Goal: Ask a question

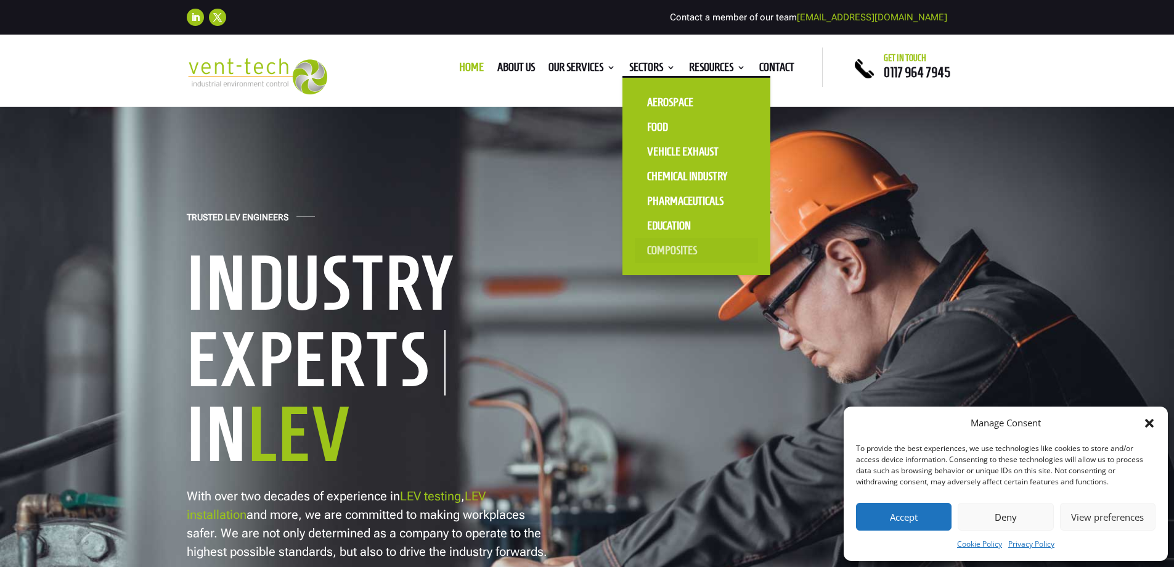
click at [661, 253] on link "Composites" at bounding box center [696, 250] width 123 height 25
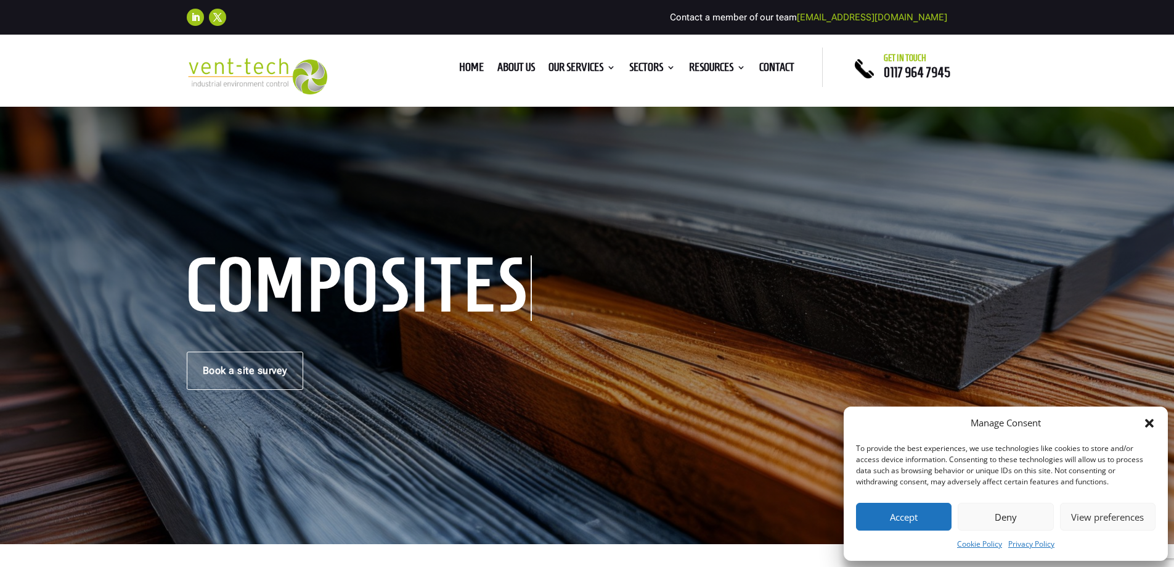
click at [1155, 424] on icon "Close dialog" at bounding box center [1150, 423] width 12 height 12
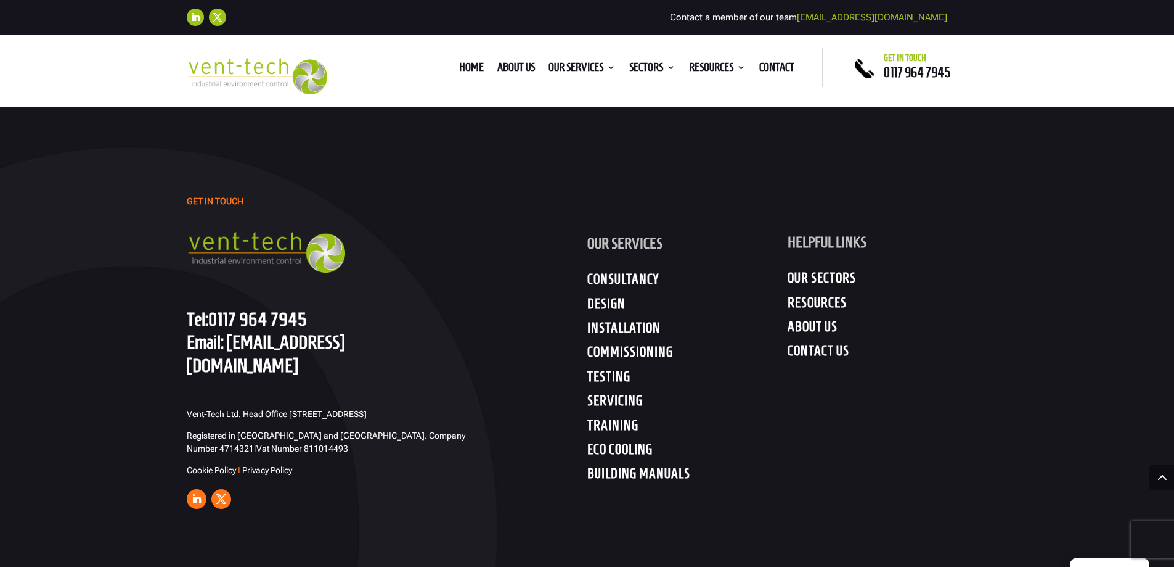
scroll to position [2941, 0]
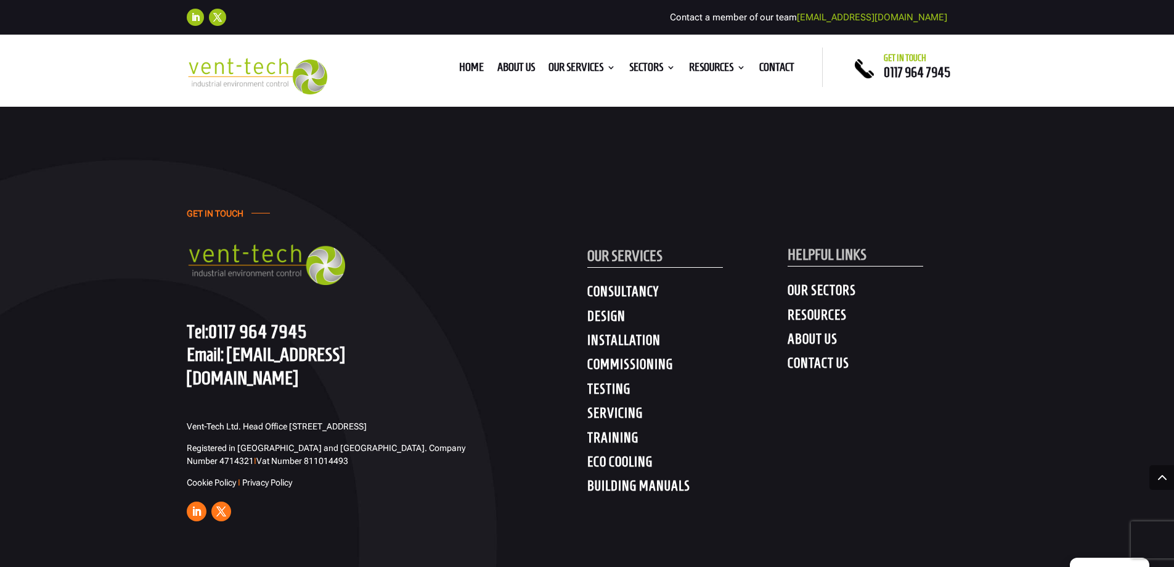
click at [830, 287] on h4 "OUR SECTORS" at bounding box center [888, 293] width 200 height 22
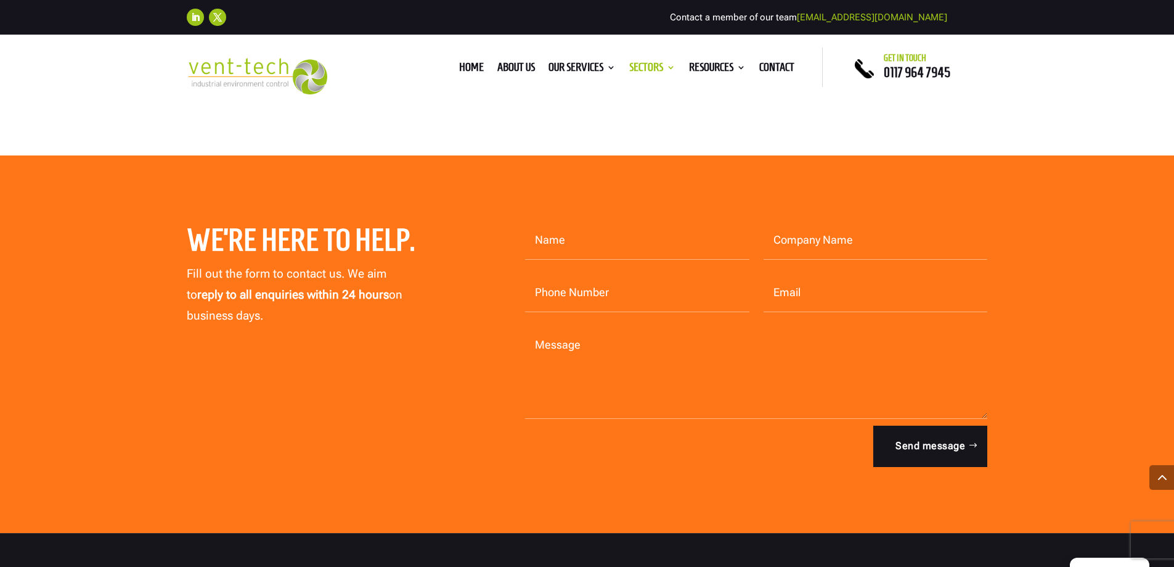
scroll to position [2680, 0]
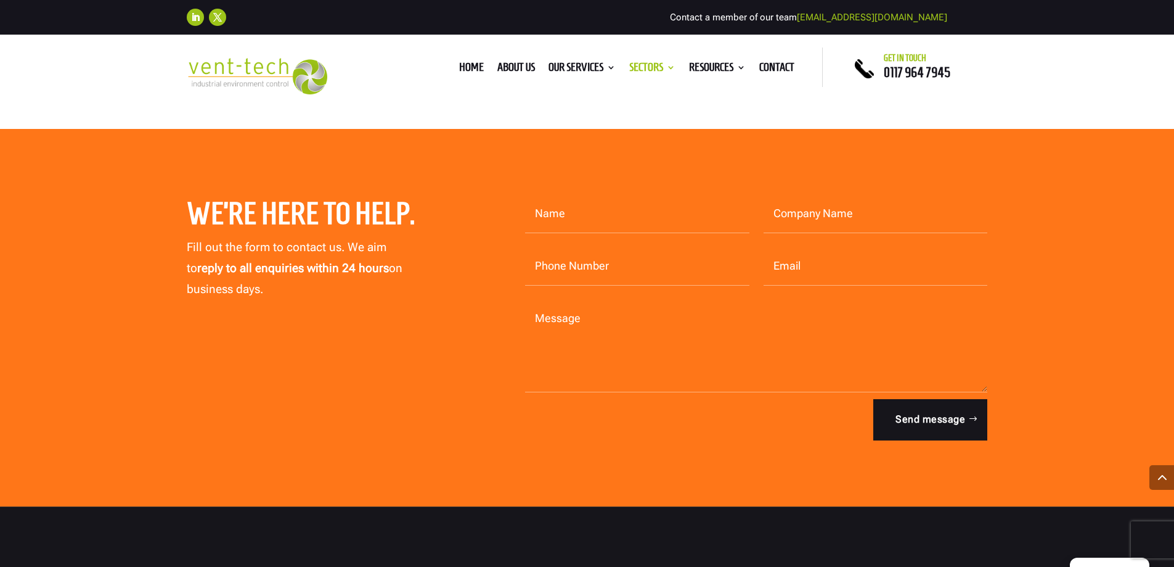
click at [583, 225] on input "Name" at bounding box center [637, 214] width 224 height 38
type input "Trevor Mudd"
type input "Independent Builders Merchant Group Ltd"
type input "07801885580"
type input "trevor.mudd@independentbm.com"
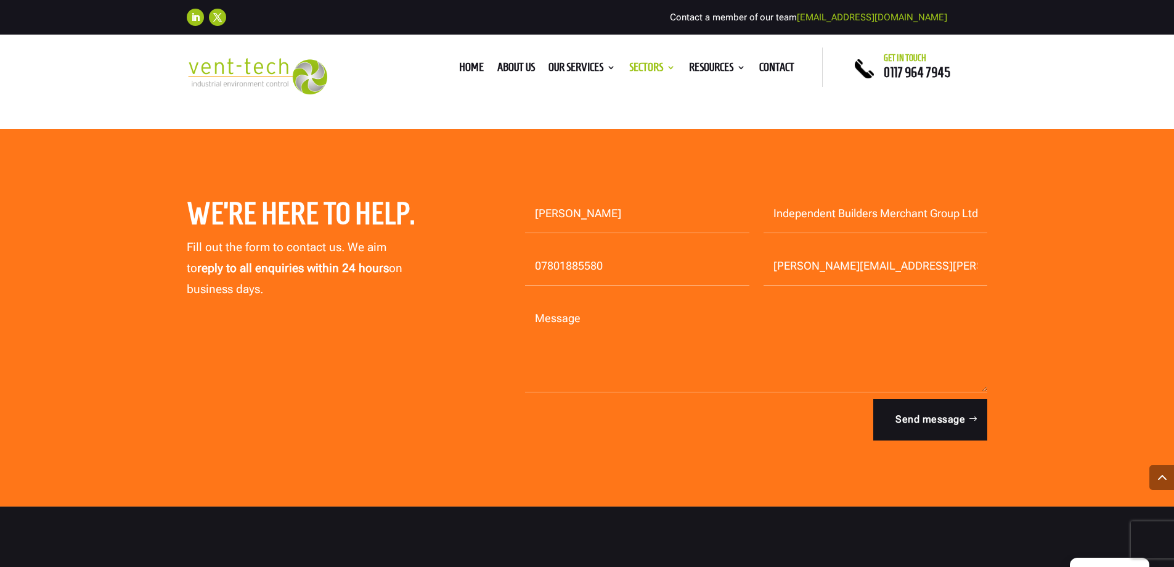
click at [606, 266] on input "07801885580" at bounding box center [637, 266] width 224 height 38
drag, startPoint x: 626, startPoint y: 266, endPoint x: 513, endPoint y: 254, distance: 114.0
click at [513, 254] on p "Phone Number 07801885580" at bounding box center [630, 266] width 239 height 38
type input "01424 856856"
click at [582, 346] on textarea "Message" at bounding box center [756, 346] width 463 height 92
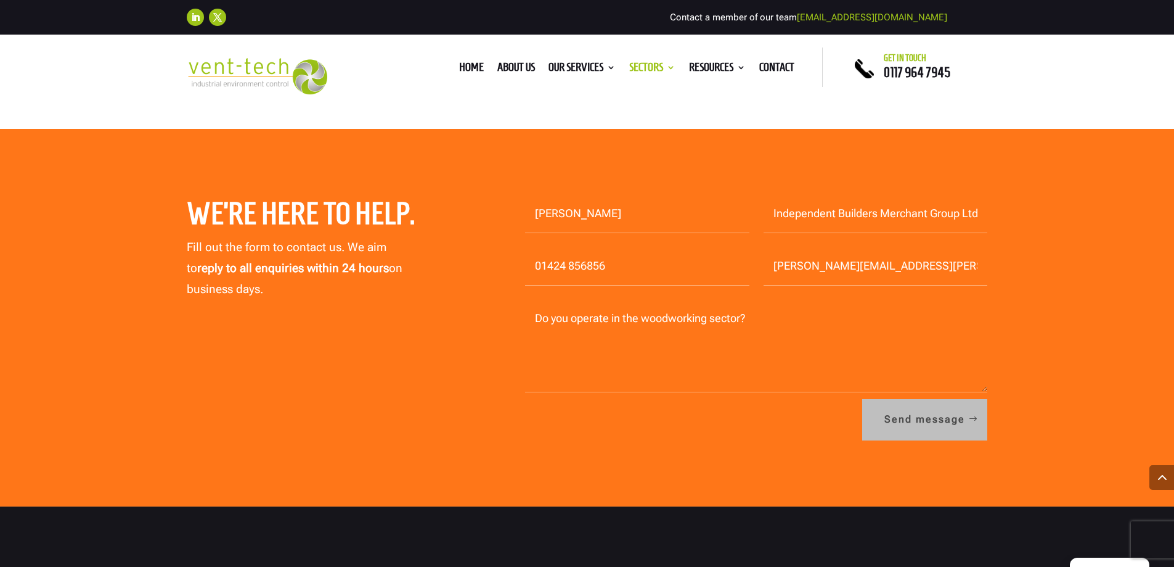
type textarea "Do you operate in the woodworking sector?"
click at [913, 424] on button "Send message" at bounding box center [925, 419] width 125 height 41
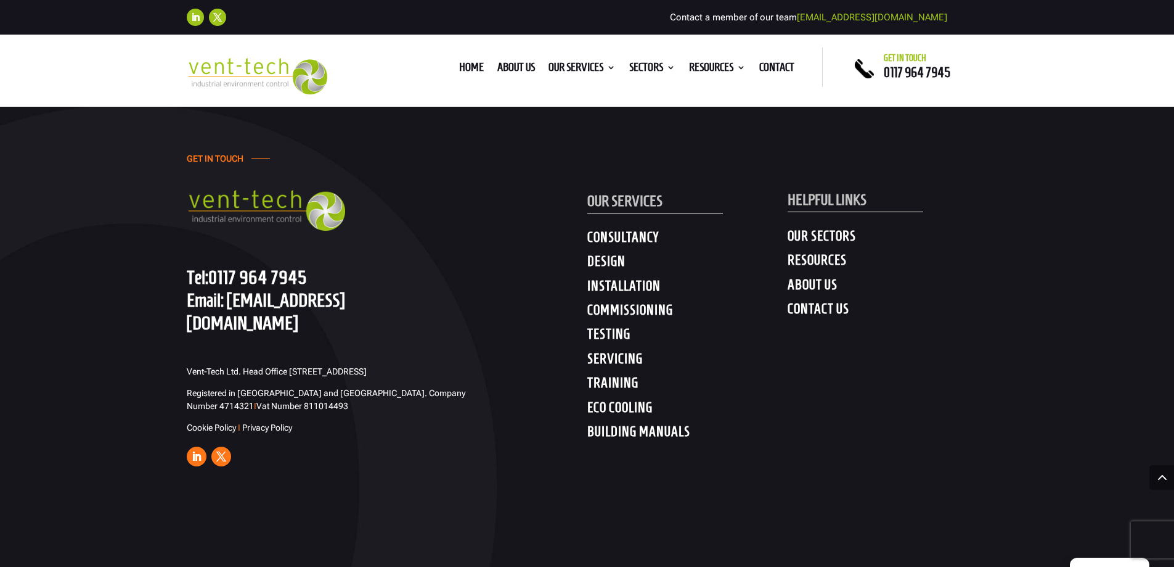
scroll to position [1109, 0]
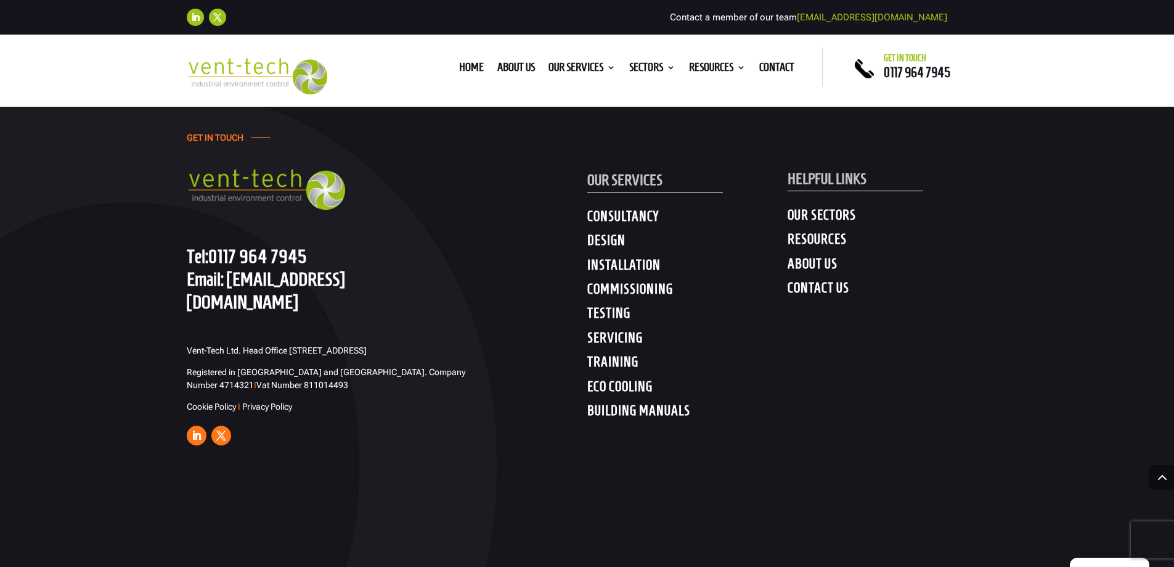
click at [597, 308] on h4 "TESTING" at bounding box center [688, 316] width 200 height 22
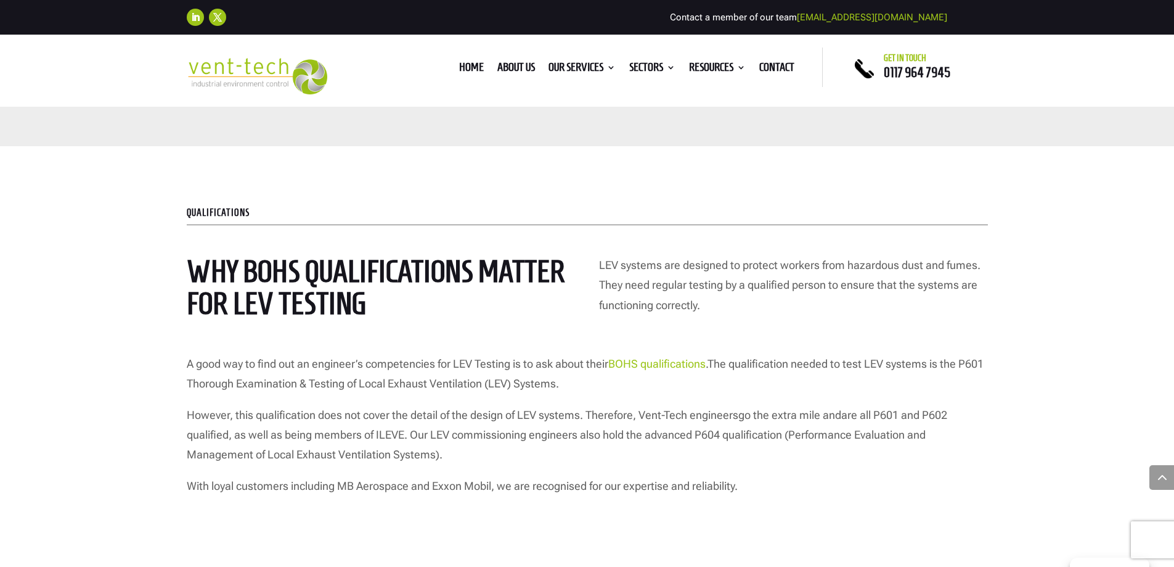
scroll to position [4985, 0]
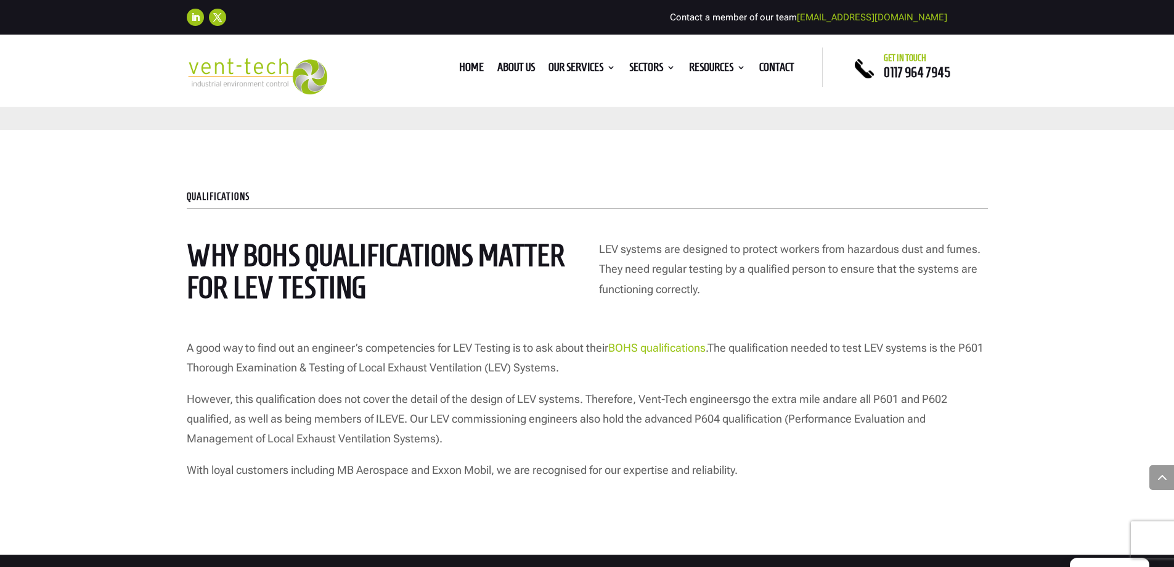
click at [660, 341] on link "BOHS qualifications" at bounding box center [657, 347] width 97 height 13
